Goal: Task Accomplishment & Management: Use online tool/utility

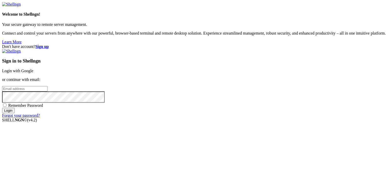
type input "root"
click at [15, 113] on input "Login" at bounding box center [8, 110] width 13 height 5
click at [33, 69] on link "Login with Google" at bounding box center [17, 71] width 31 height 4
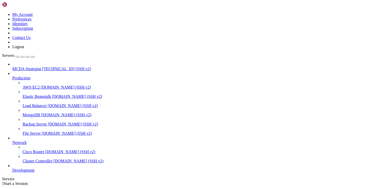
click at [42, 67] on span "[TECHNICAL_ID] (SSH v2)" at bounding box center [66, 69] width 49 height 4
click at [44, 67] on span "[TECHNICAL_ID] (SSH v2)" at bounding box center [66, 69] width 49 height 4
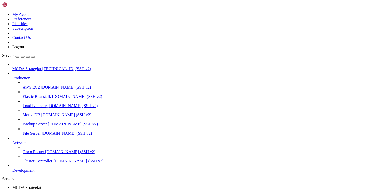
type input "/root/ft_userdata/user_data/strategies"
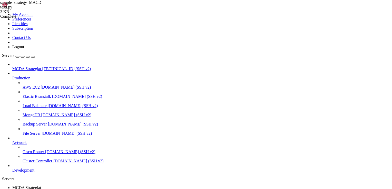
type textarea "dataframe["ema1"] = ta.EMA(dataframe, timeperiod=2)"
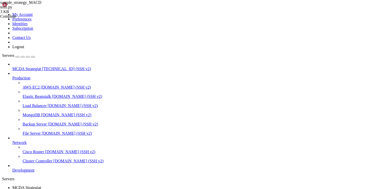
type input "/root/ft_userdata/user_data"
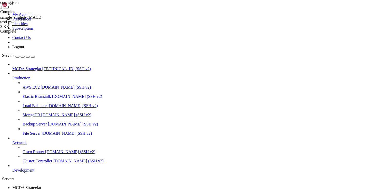
scroll to position [57, 0]
drag, startPoint x: 212, startPoint y: 63, endPoint x: 188, endPoint y: 63, distance: 24.1
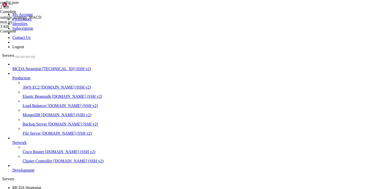
drag, startPoint x: 132, startPoint y: 130, endPoint x: 93, endPoint y: 118, distance: 41.1
paste textarea "SOL/EUR""
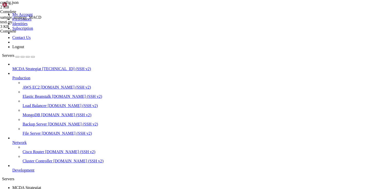
type textarea ""pairs": ["
type input "/root/ft_userdata/user_data/strategies"
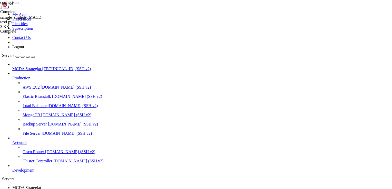
type textarea "return dataframe"
paste textarea
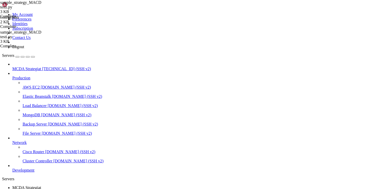
type textarea "exit_profit_only = False"
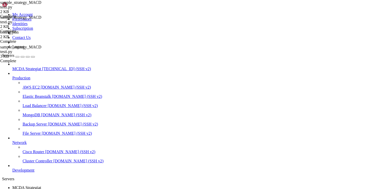
type input "/root/ft_userdata/user_data"
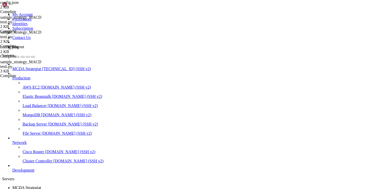
click at [41, 186] on span "MCDA Strategiat" at bounding box center [26, 188] width 29 height 4
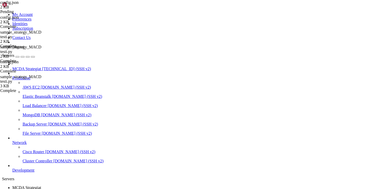
type textarea "}"
type textarea ","
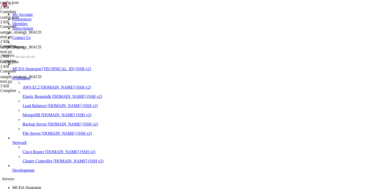
scroll to position [0, 1]
type textarea ","
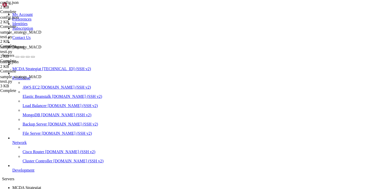
drag, startPoint x: 95, startPoint y: 89, endPoint x: 111, endPoint y: 101, distance: 20.3
type textarea ""XRP/EUR", "SOL/EUR""
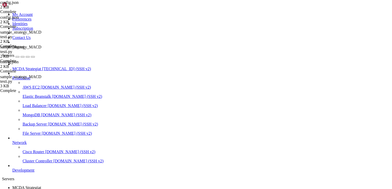
type textarea ""pair_whitelist": ["
paste textarea ""SOL/EUR""
type textarea ""BTC/EUR","
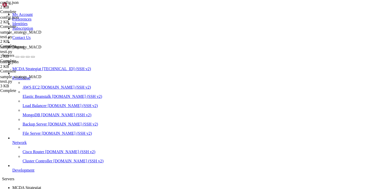
scroll to position [0, 0]
type textarea """
type textarea ""pair_blacklist": ["
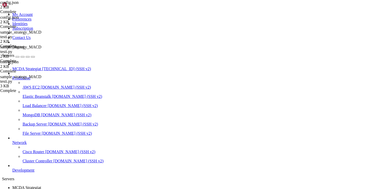
type textarea ""pairs": ["
type textarea """
type textarea ""method": "StaticPairList""
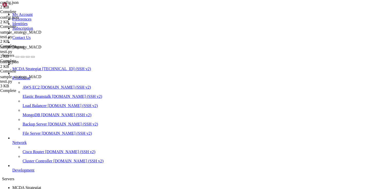
click at [41, 186] on span "MCDA Strategiat" at bounding box center [26, 188] width 29 height 4
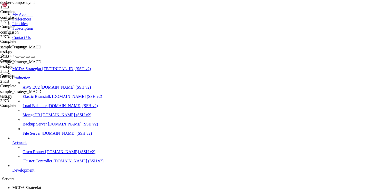
type input "/root/ft_userdata/user_data/strategies"
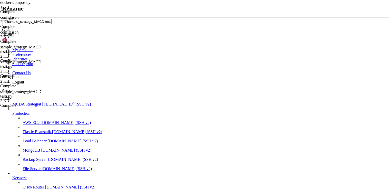
click at [211, 32] on div "Cancel" at bounding box center [196, 29] width 388 height 5
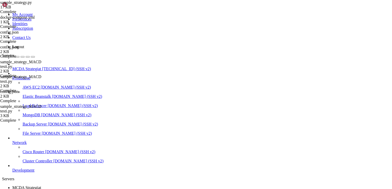
scroll to position [13, 0]
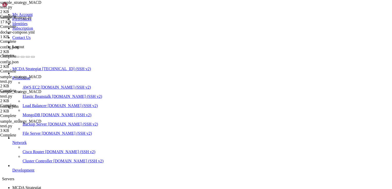
scroll to position [0, 0]
type textarea "class MACD5minStrategy(IStrategy):"
drag, startPoint x: 110, startPoint y: 44, endPoint x: 86, endPoint y: 43, distance: 23.9
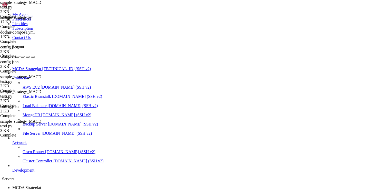
type input "/root/ft_userdata"
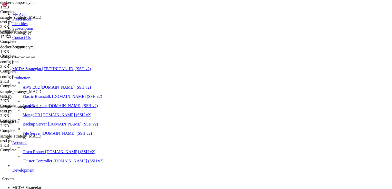
type textarea "--strategy MACD5minStrategy"
click at [41, 186] on span "MCDA Strategiat" at bounding box center [26, 188] width 29 height 4
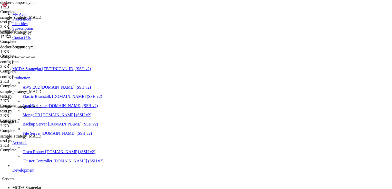
type input "/root/ft_userdata/user_data"
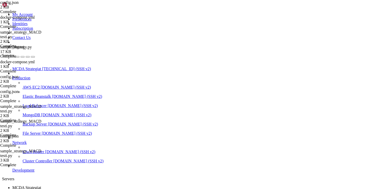
scroll to position [15, 0]
type textarea ""pair_blacklist": ["
type textarea "2"
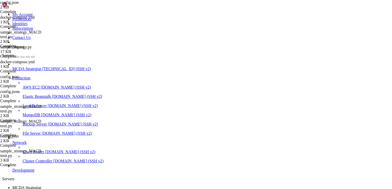
scroll to position [0, 2]
type textarea ""DOT/EUR""
click at [41, 186] on span "MCDA Strategiat" at bounding box center [26, 188] width 29 height 4
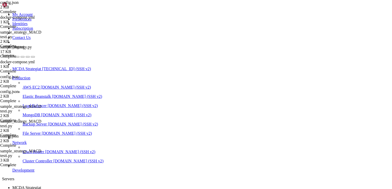
scroll to position [828, 0]
type input "/root/ft_userdata/user_data/backtest_results"
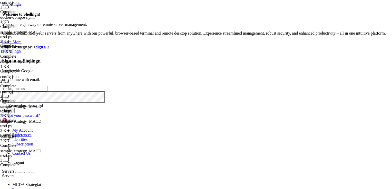
type input "root"
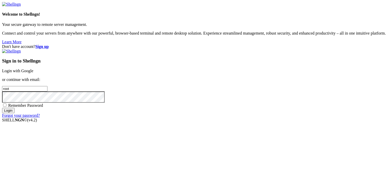
click at [33, 69] on link "Login with Google" at bounding box center [17, 71] width 31 height 4
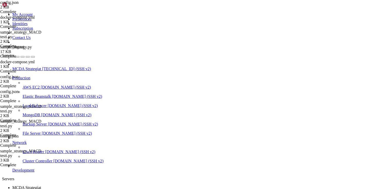
scroll to position [828, 0]
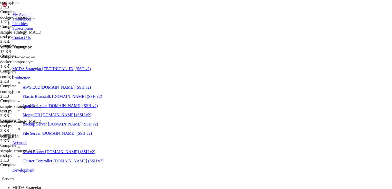
scroll to position [12, 0]
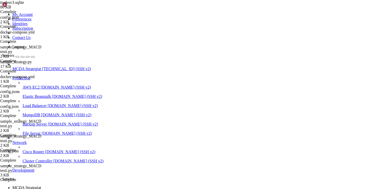
scroll to position [0, 0]
click at [41, 186] on span "MCDA Strategiat" at bounding box center [26, 188] width 29 height 4
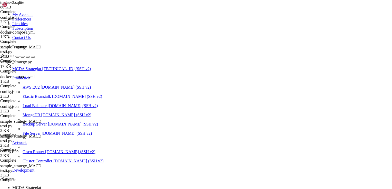
scroll to position [0, 0]
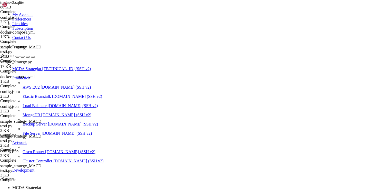
type input "/root/ft_userdata"
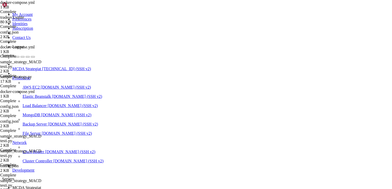
drag, startPoint x: 130, startPoint y: 133, endPoint x: 80, endPoint y: 78, distance: 74.2
type textarea "# build: # context: ."
type textarea "--strategy MACD5minStrategy"
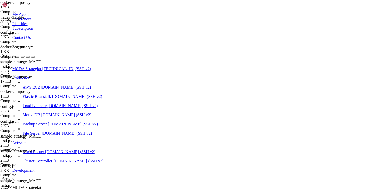
click at [90, 186] on link "MCDA Strategiat " at bounding box center [200, 190] width 377 height 9
drag, startPoint x: 250, startPoint y: 433, endPoint x: 6, endPoint y: 431, distance: 244.5
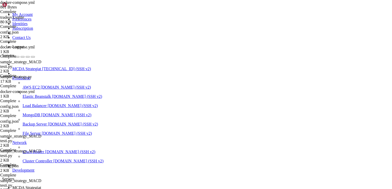
drag, startPoint x: 4, startPoint y: 363, endPoint x: 16, endPoint y: 373, distance: 15.8
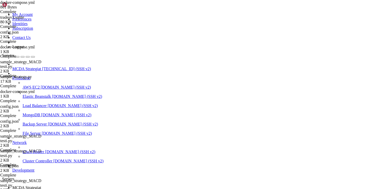
drag, startPoint x: 5, startPoint y: 363, endPoint x: 108, endPoint y: 437, distance: 126.7
copy div "lore@ipsumd-0si-ame3-8:~/co_adipisci/elit_sedd# eiusmo tempori utla -e && do -m…"
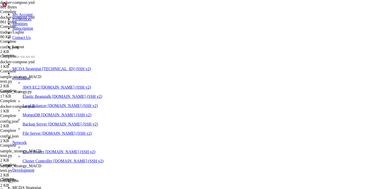
type textarea "- "0.0.0.0:8080:8080""
click at [41, 186] on span "MCDA Strategiat" at bounding box center [26, 188] width 29 height 4
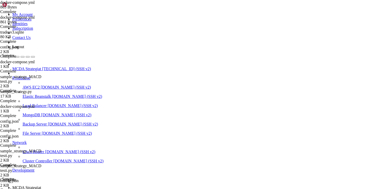
scroll to position [1142, 0]
drag, startPoint x: 111, startPoint y: 438, endPoint x: 145, endPoint y: 437, distance: 34.4
drag, startPoint x: 117, startPoint y: 313, endPoint x: 3, endPoint y: 290, distance: 116.8
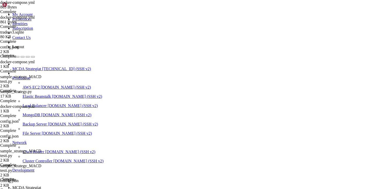
copy div "root@ubuntu-4gb-hel1-1:~/ft_userdata/user_data# docker compose run --rm freqtra…"
drag, startPoint x: 4, startPoint y: 355, endPoint x: 159, endPoint y: 381, distance: 157.4
copy div "CONTAINER ID IMAGE COMMAND CREATED STATUS PORTS NAMES 4594c26eaf45 freqtradeorg…"
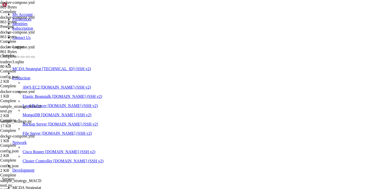
type textarea "--config /freqtrade/user_data/config.json"
click at [41, 186] on span "MCDA Strategiat" at bounding box center [26, 188] width 29 height 4
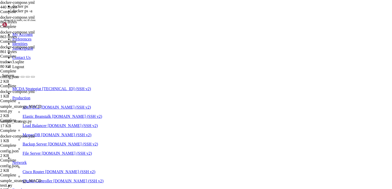
scroll to position [187, 0]
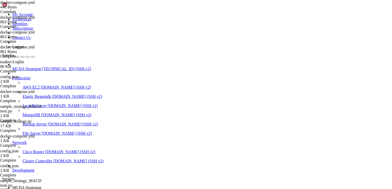
scroll to position [388, 0]
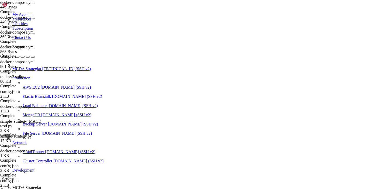
click at [86, 186] on link "MCDA Strategiat " at bounding box center [200, 190] width 377 height 9
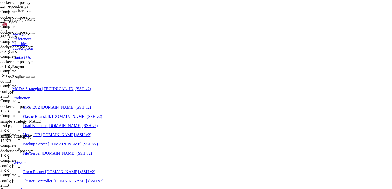
scroll to position [401, 0]
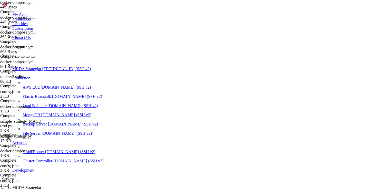
drag, startPoint x: 101, startPoint y: 439, endPoint x: 16, endPoint y: 413, distance: 88.9
copy div "buntu-4gb-hel1-1:~/ft_userdata# docker ps CONTAINER ID IMAGE COMMAND CREATED ST…"
